Goal: Information Seeking & Learning: Learn about a topic

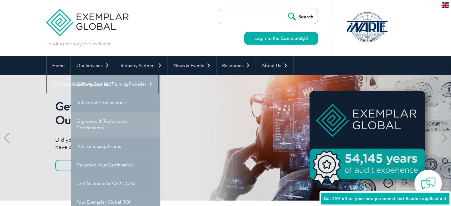
click at [112, 123] on link "Engineers & Technicians Certifications" at bounding box center [116, 124] width 90 height 25
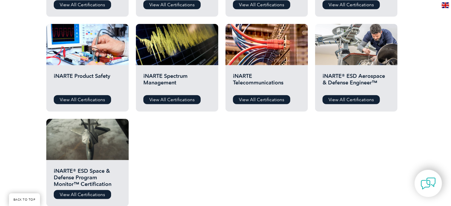
scroll to position [316, 0]
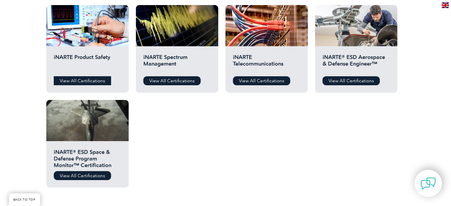
click at [77, 80] on link "View All Certifications" at bounding box center [82, 80] width 57 height 9
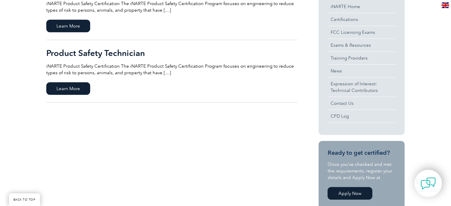
scroll to position [205, 0]
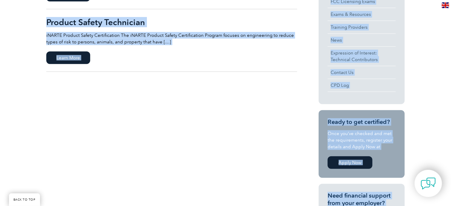
drag, startPoint x: 448, startPoint y: 105, endPoint x: 453, endPoint y: 80, distance: 25.8
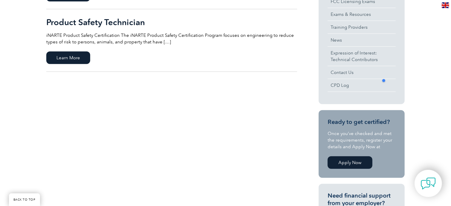
click at [449, 93] on div "Product Safety Engineer iNARTE Product Safety Certification The iNARTE Product …" at bounding box center [225, 124] width 451 height 390
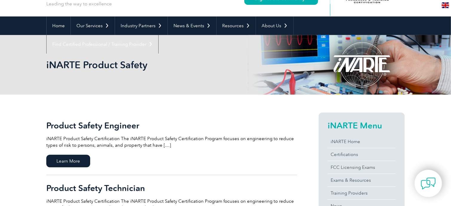
scroll to position [0, 0]
